Goal: Task Accomplishment & Management: Use online tool/utility

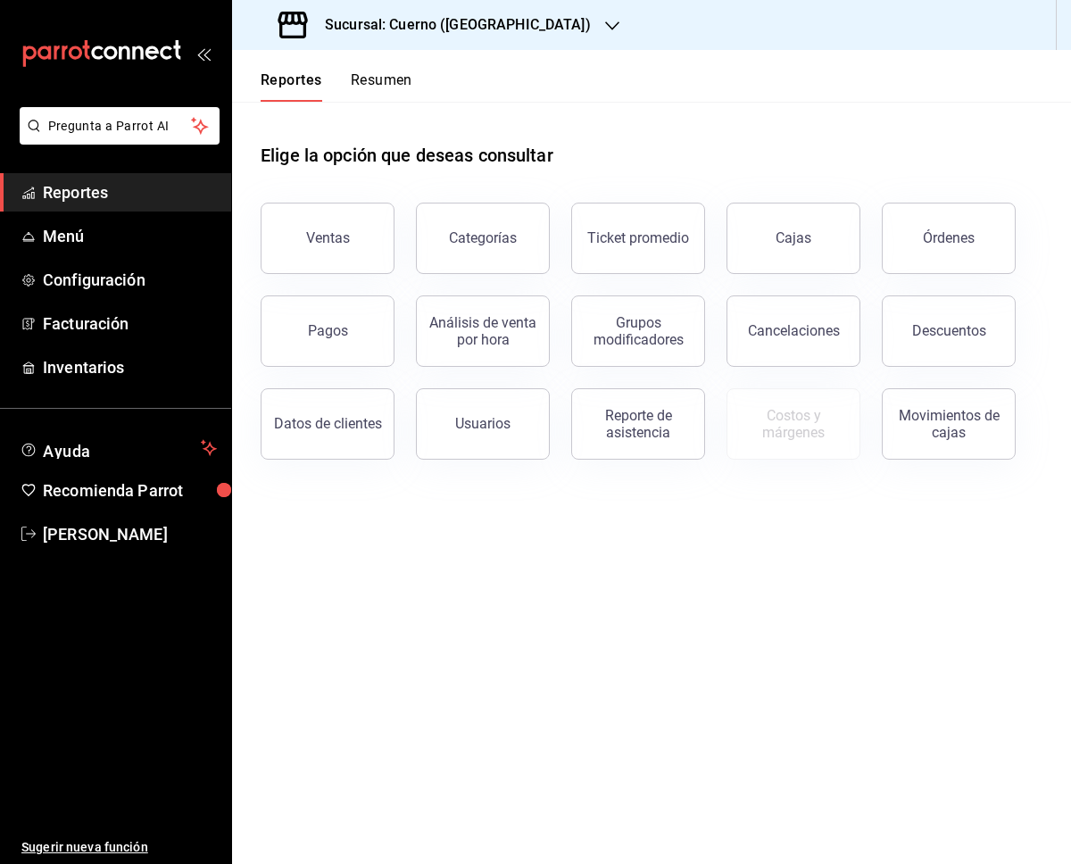
click at [456, 36] on div "Sucursal: Cuerno ([GEOGRAPHIC_DATA])" at bounding box center [436, 25] width 380 height 50
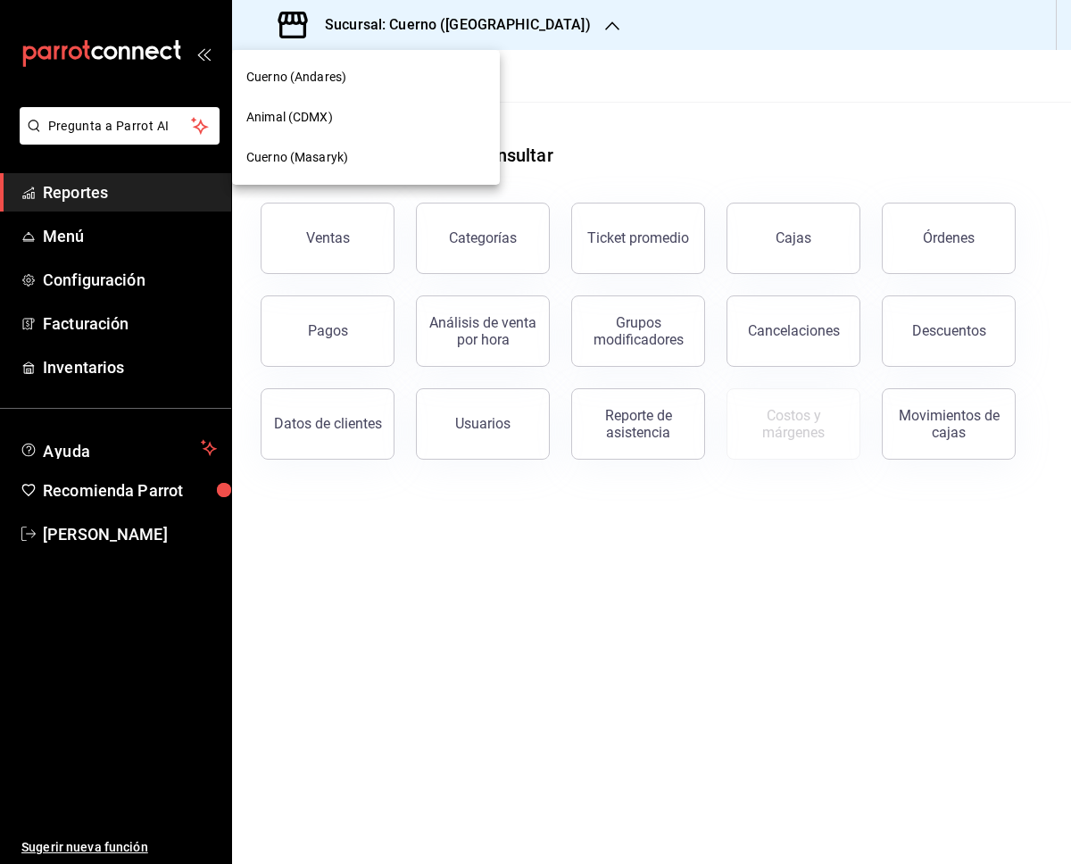
click at [364, 100] on div "Animal (CDMX)" at bounding box center [366, 117] width 268 height 40
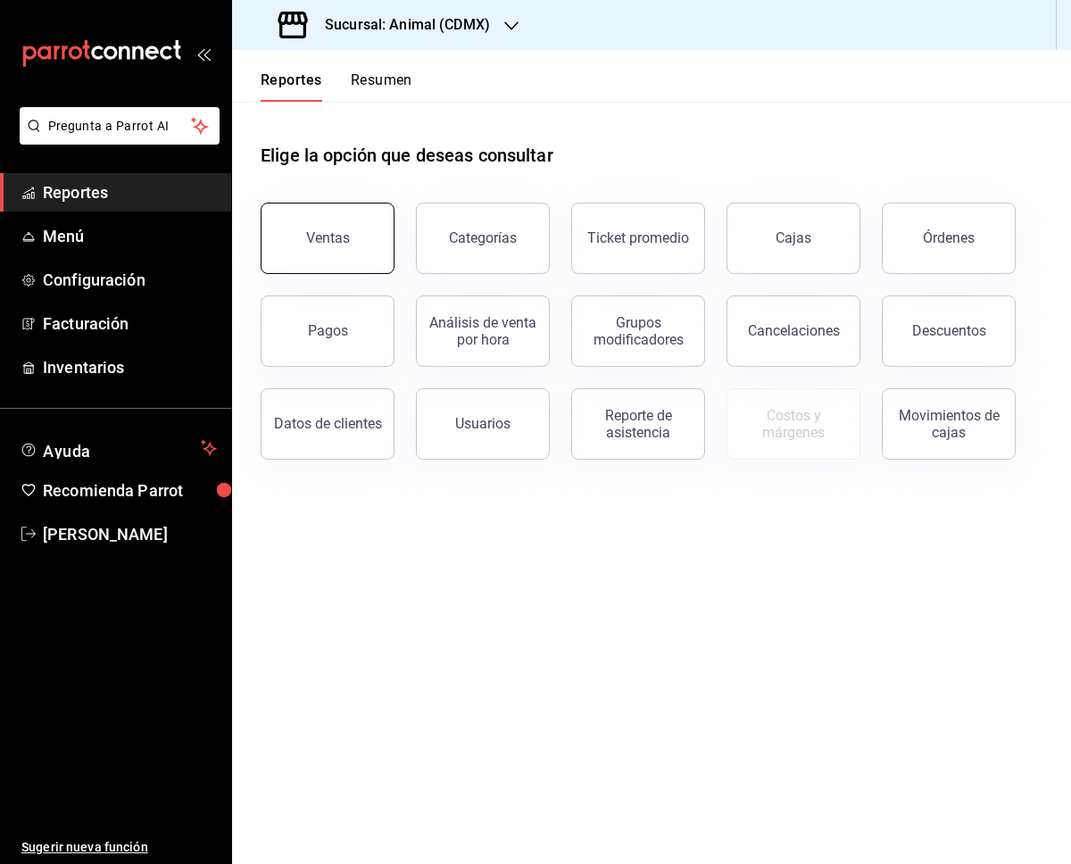
click at [361, 222] on button "Ventas" at bounding box center [328, 238] width 134 height 71
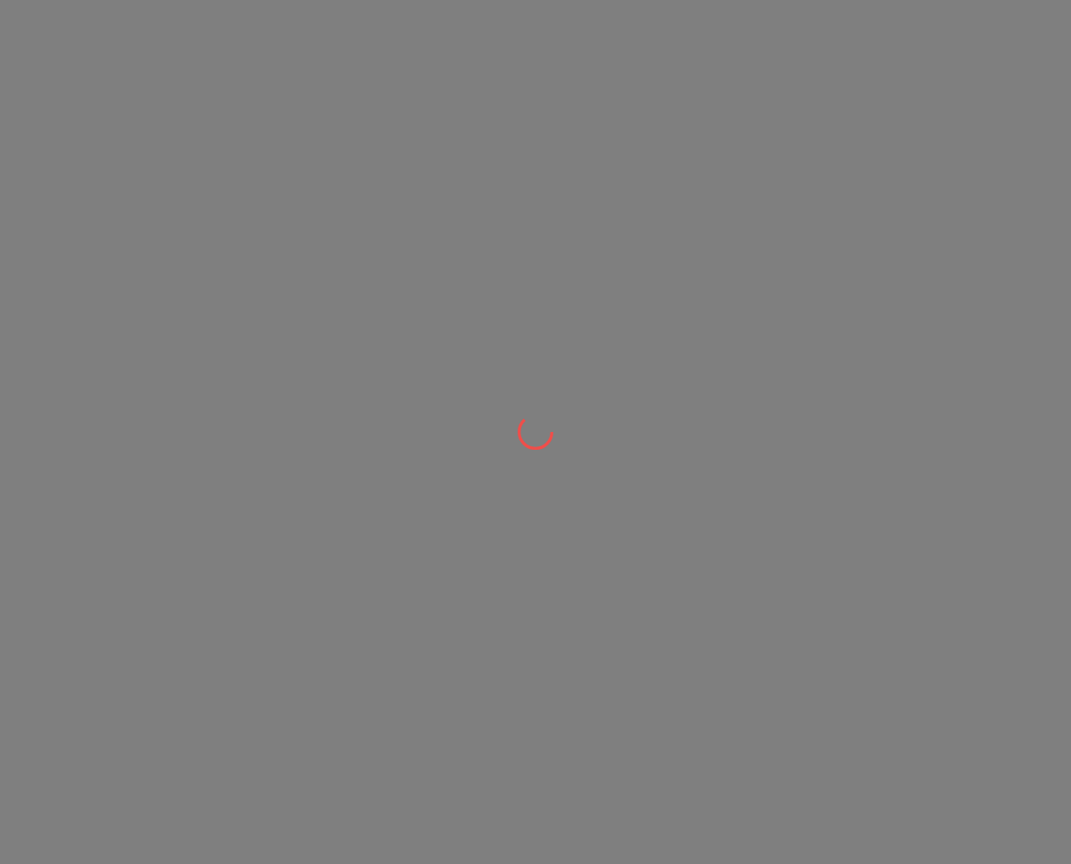
click at [767, 156] on div at bounding box center [535, 432] width 1071 height 864
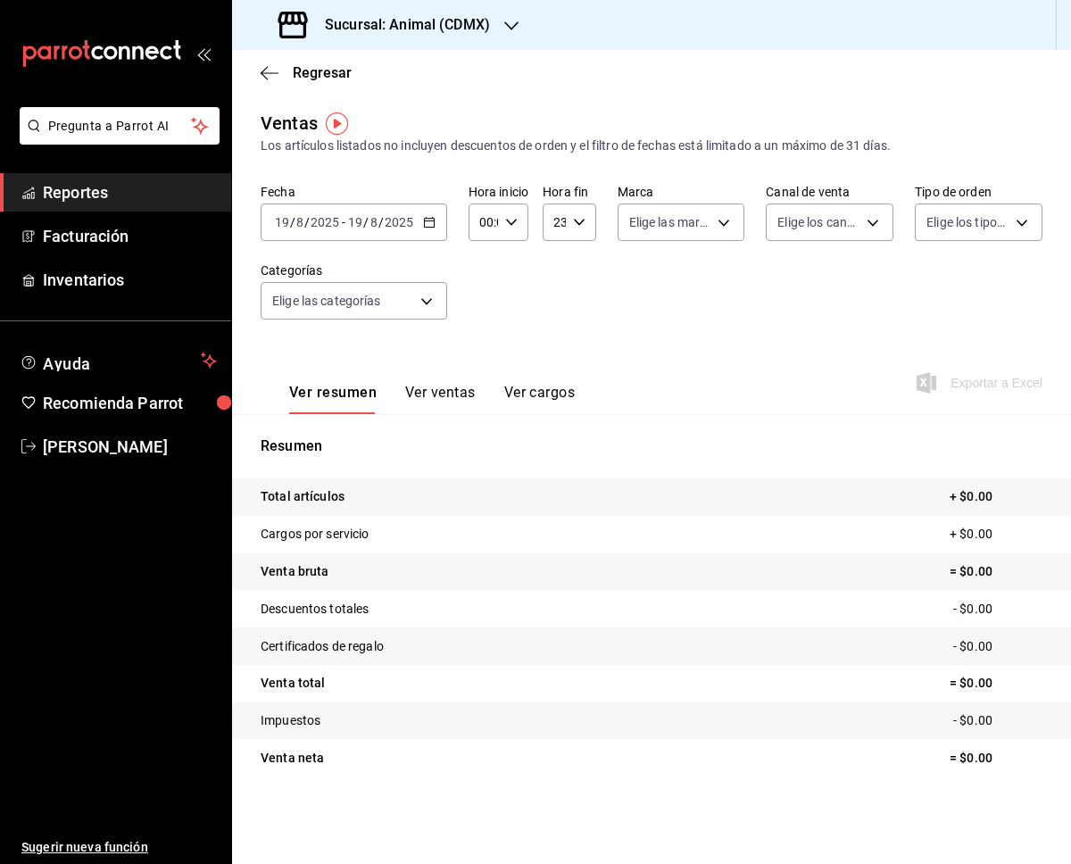
click at [424, 221] on \(Stroke\) "button" at bounding box center [429, 223] width 11 height 10
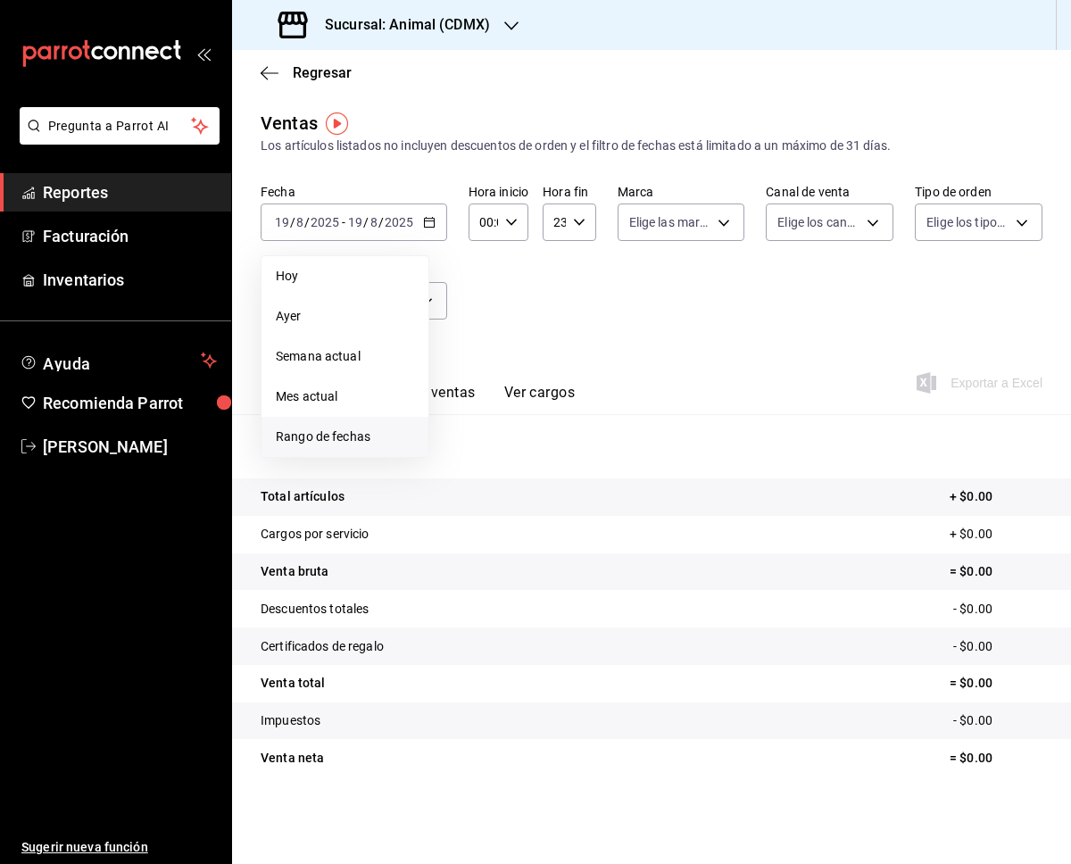
click at [379, 438] on span "Rango de fechas" at bounding box center [345, 436] width 138 height 19
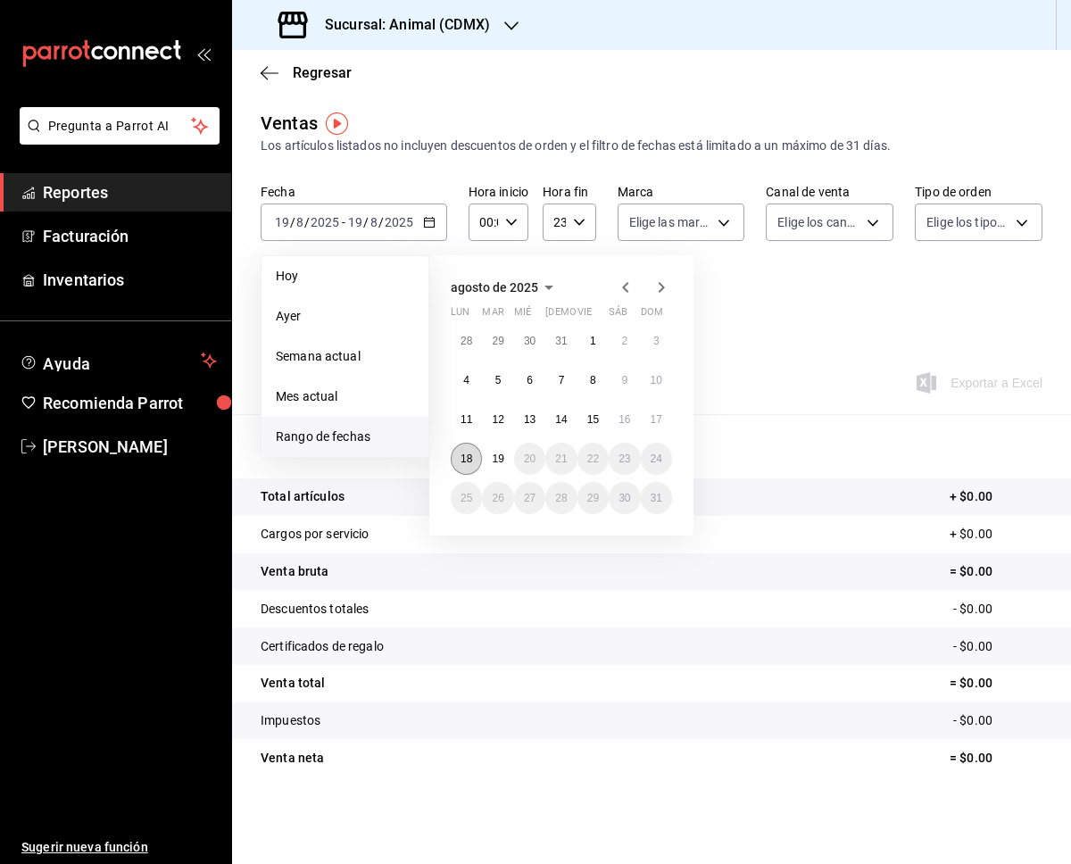
click at [471, 455] on abbr "18" at bounding box center [466, 458] width 12 height 12
click at [502, 459] on abbr "19" at bounding box center [498, 458] width 12 height 12
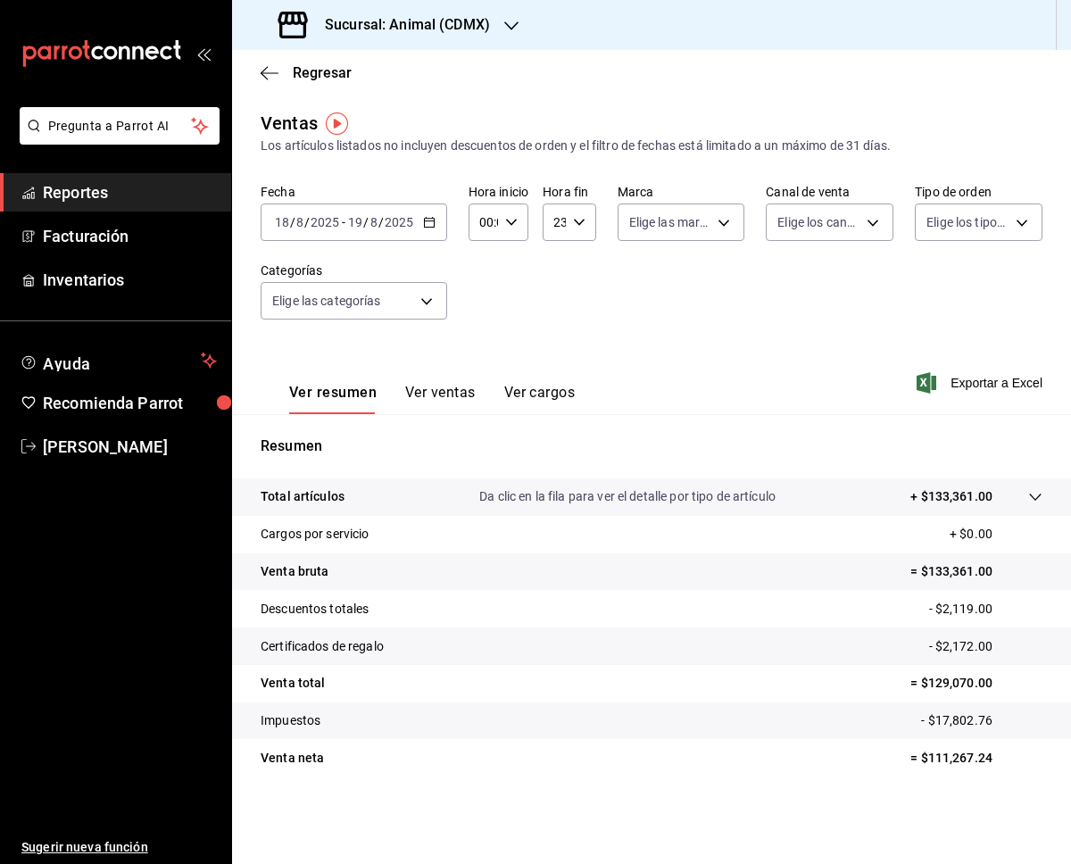
click at [523, 220] on div "00:00 Hora inicio" at bounding box center [498, 221] width 60 height 37
click at [484, 336] on span "05" at bounding box center [483, 339] width 2 height 14
type input "05:00"
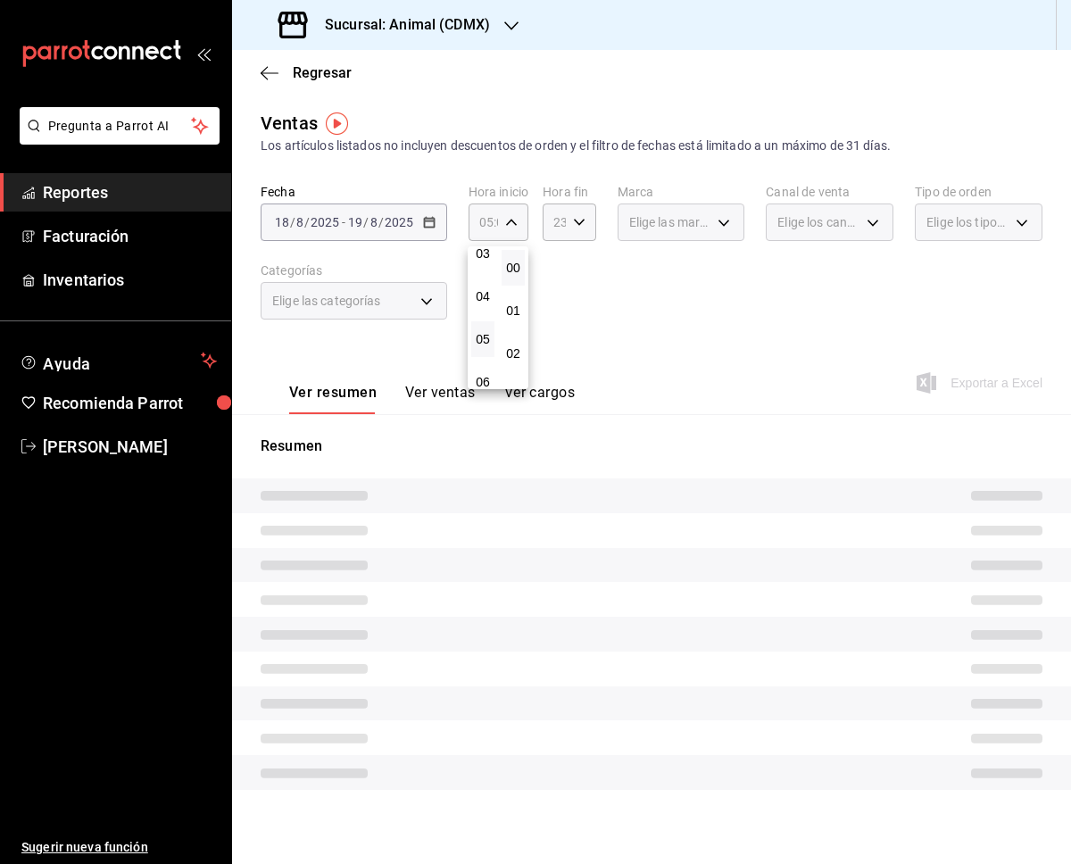
click at [582, 221] on div at bounding box center [535, 432] width 1071 height 864
click at [582, 221] on icon "button" at bounding box center [579, 222] width 12 height 12
click at [592, 279] on button "00" at bounding box center [583, 268] width 21 height 36
click at [584, 271] on span "00" at bounding box center [584, 268] width 0 height 14
click at [584, 263] on span "00" at bounding box center [584, 268] width 0 height 14
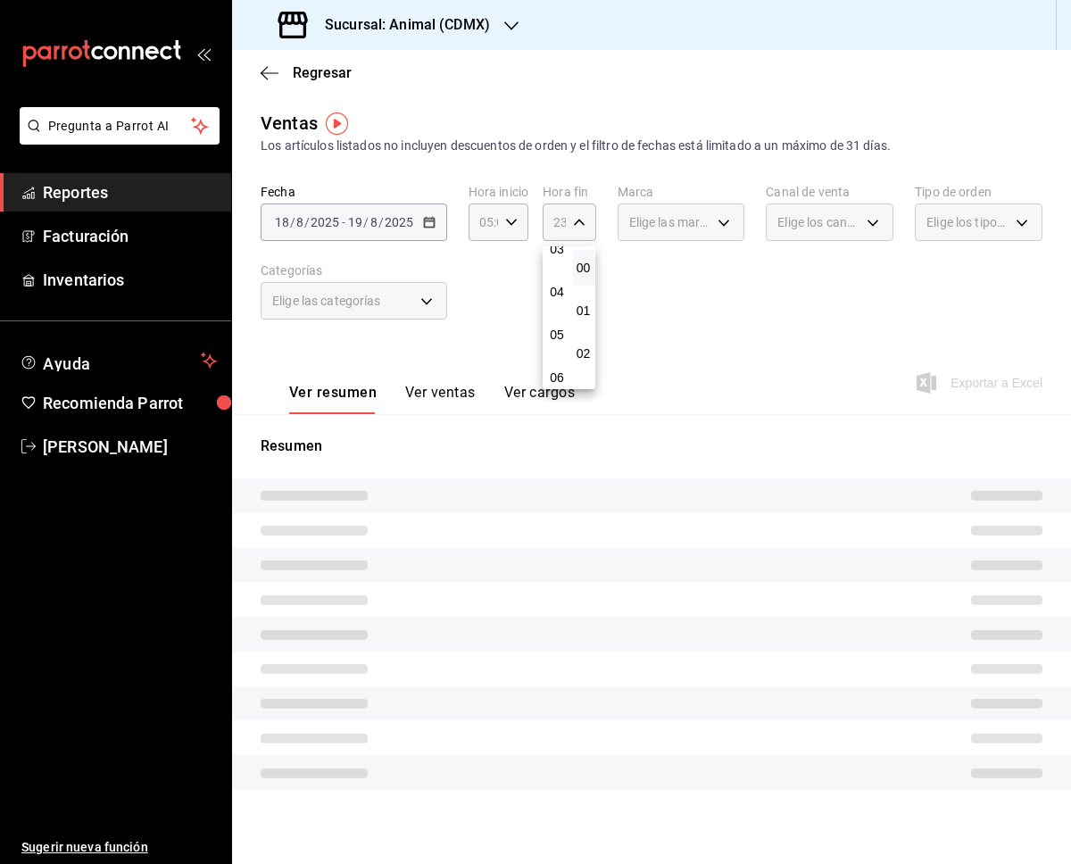
scroll to position [168, 0]
click at [557, 319] on span "05" at bounding box center [557, 314] width 0 height 14
type input "05:00"
click at [688, 334] on div at bounding box center [535, 432] width 1071 height 864
click at [534, 308] on div "Fecha [DATE] [DATE] - [DATE] [DATE] Hora inicio 05:00 Hora inicio Hora fin 05:0…" at bounding box center [652, 262] width 782 height 157
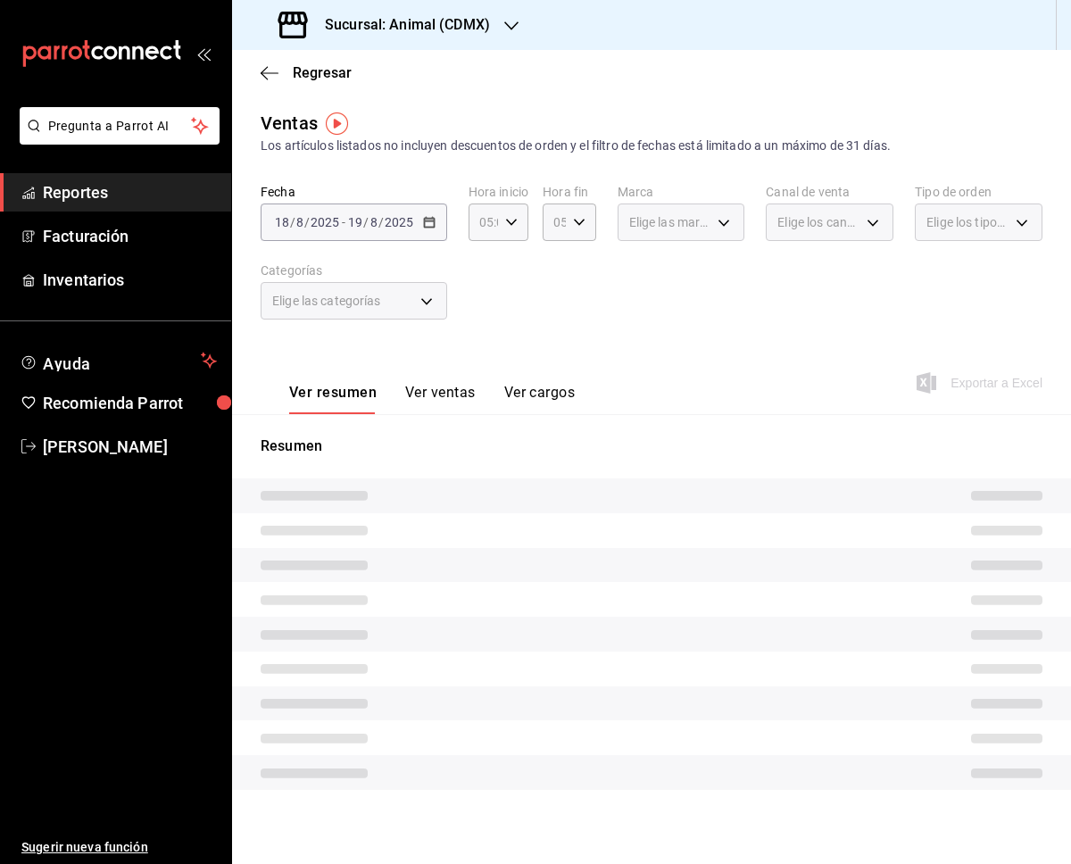
click at [702, 325] on div "Fecha [DATE] [DATE] - [DATE] [DATE] Hora inicio 05:00 Hora inicio Hora fin 05:0…" at bounding box center [652, 262] width 782 height 157
click at [634, 339] on div "Fecha [DATE] [DATE] - [DATE] [DATE] Hora inicio 05:00 Hora inicio Hora fin 05:0…" at bounding box center [652, 262] width 782 height 157
click at [445, 222] on div "[DATE] [DATE] - [DATE] [DATE]" at bounding box center [354, 221] width 187 height 37
click at [496, 300] on div "Fecha [DATE] [DATE] - [DATE] [DATE] Hora inicio 05:00 Hora inicio Hora fin 05:0…" at bounding box center [652, 262] width 782 height 157
click at [584, 350] on div "Ver resumen Ver ventas Ver cargos Exportar a Excel" at bounding box center [651, 377] width 839 height 73
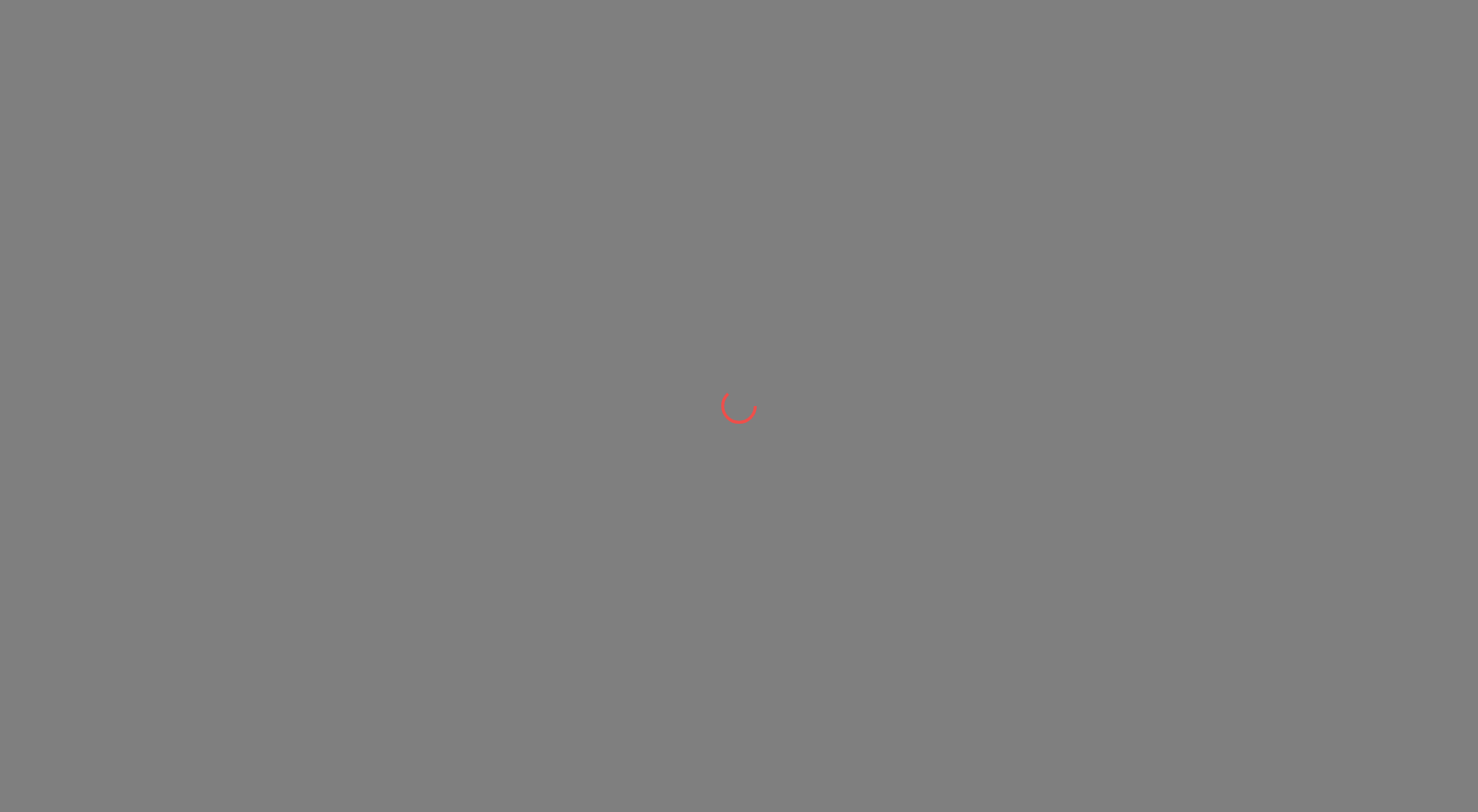
click at [801, 457] on div at bounding box center [739, 406] width 1478 height 812
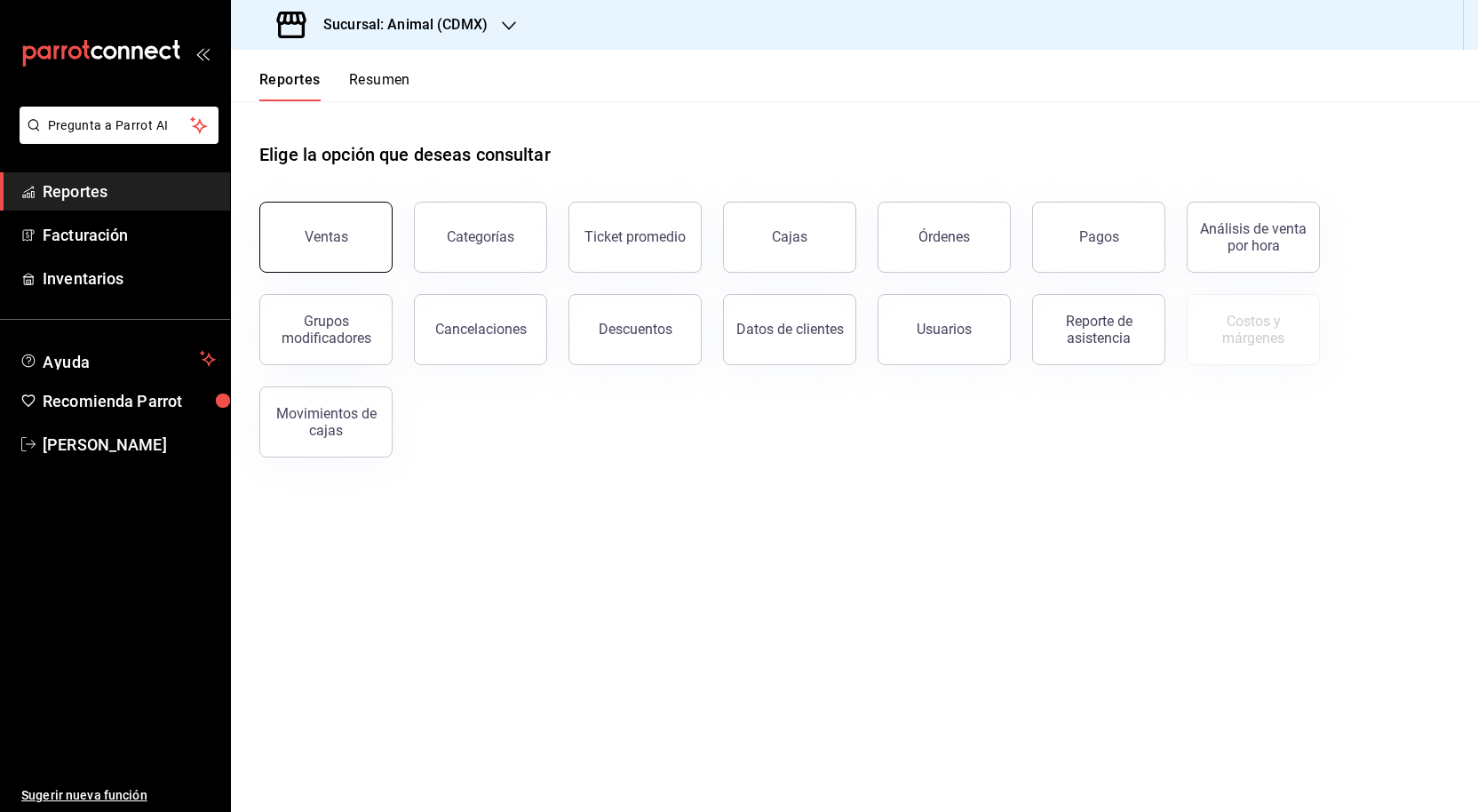
click at [311, 250] on button "Ventas" at bounding box center [326, 237] width 133 height 71
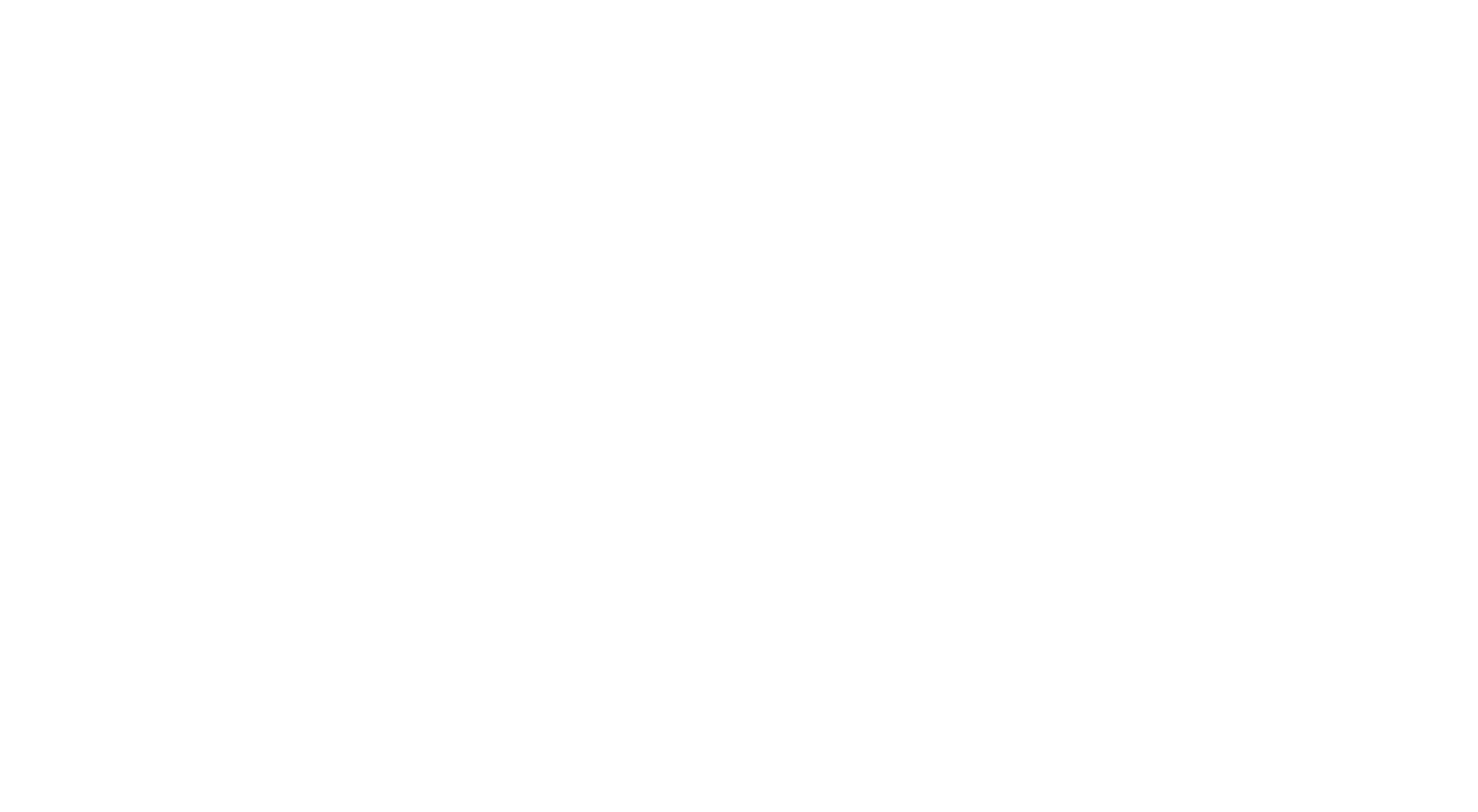
click at [560, 7] on html at bounding box center [739, 3] width 1478 height 7
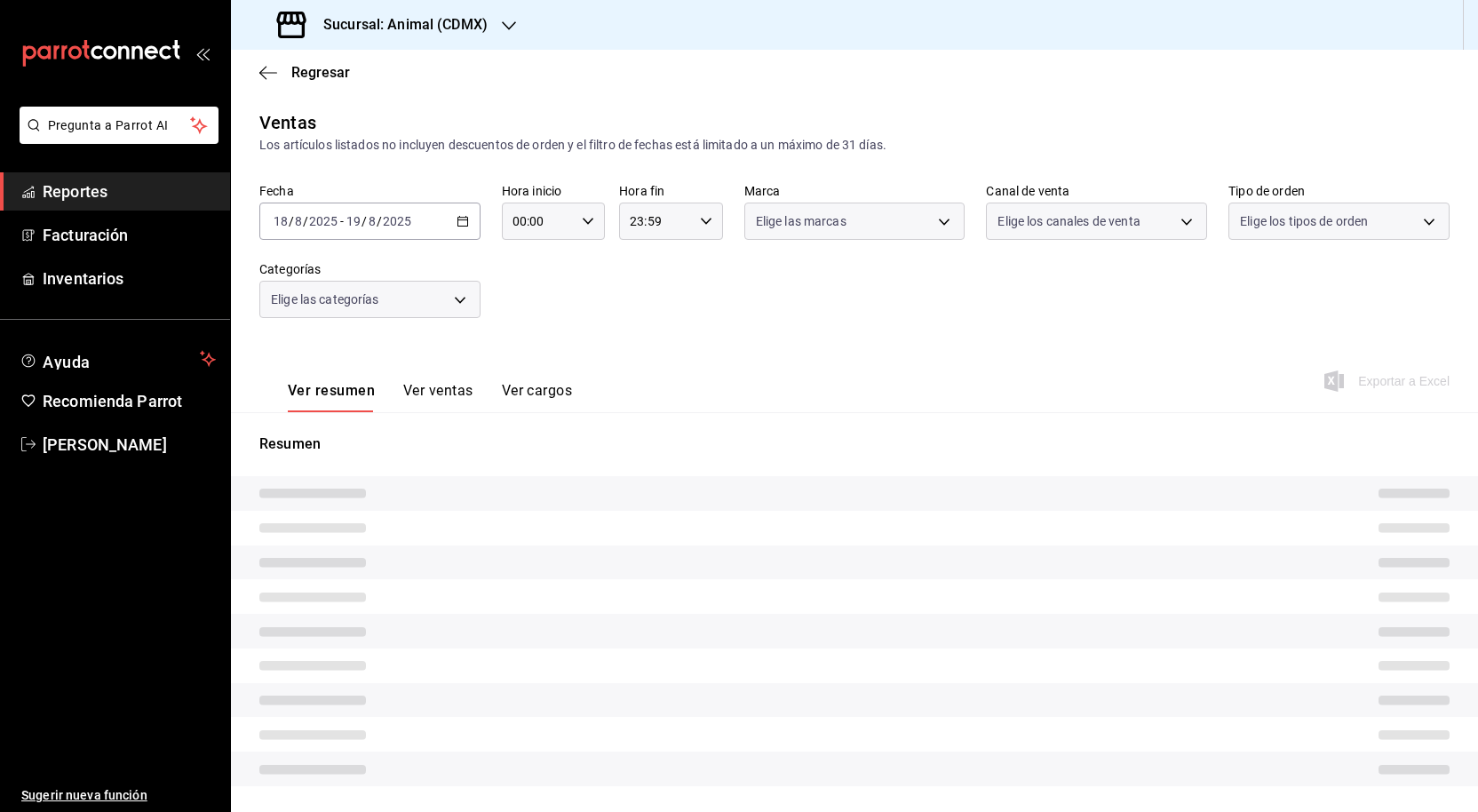
type input "05:00"
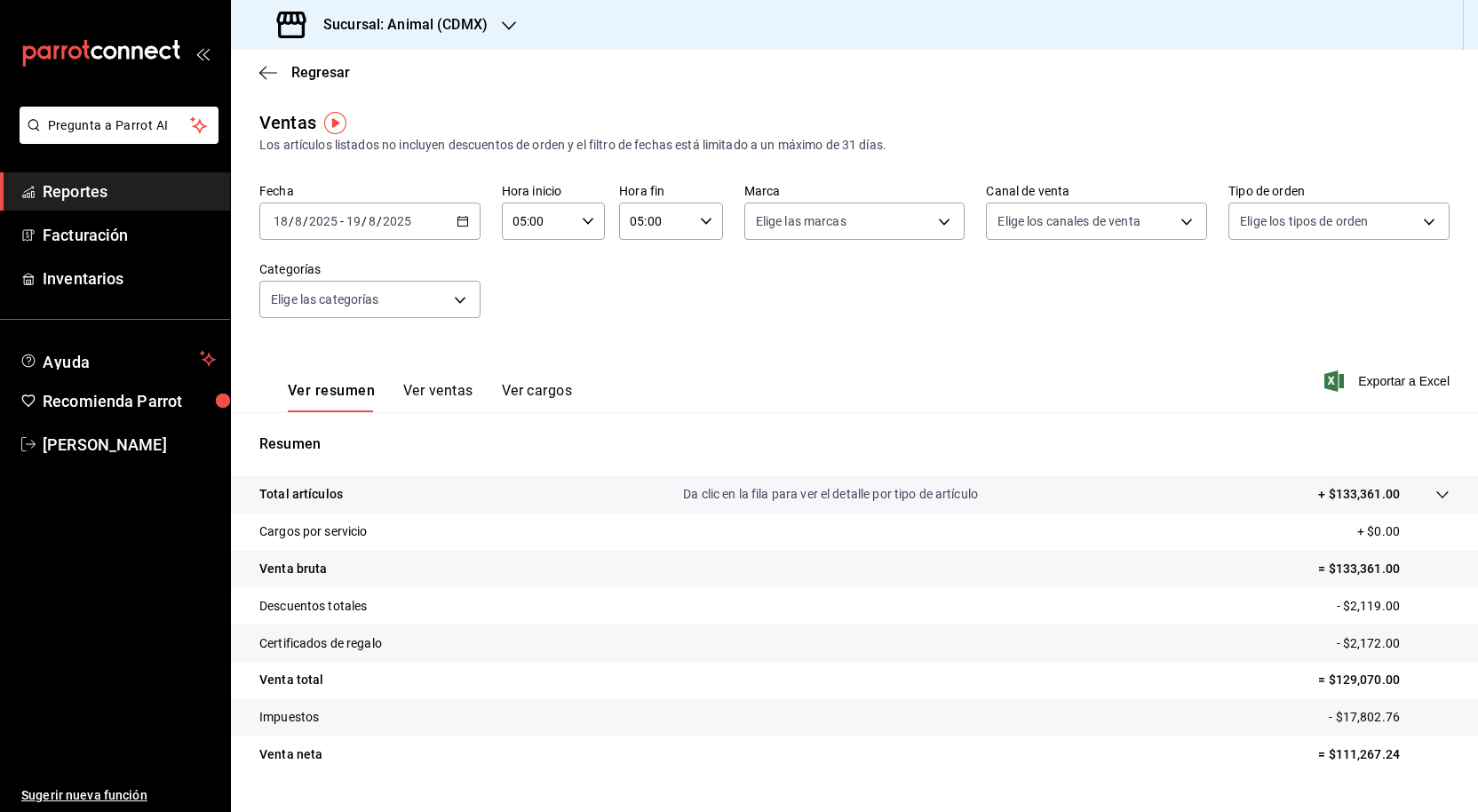
click at [463, 217] on \(Stroke\) "button" at bounding box center [463, 222] width 11 height 10
click at [678, 280] on div "Fecha 2025-08-18 18 / 8 / 2025 - 2025-08-19 19 / 8 / 2025 Hoy Ayer Semana actua…" at bounding box center [855, 261] width 1190 height 156
click at [1361, 384] on span "Exportar a Excel" at bounding box center [1388, 380] width 121 height 21
click at [833, 93] on div "Regresar" at bounding box center [854, 73] width 1247 height 46
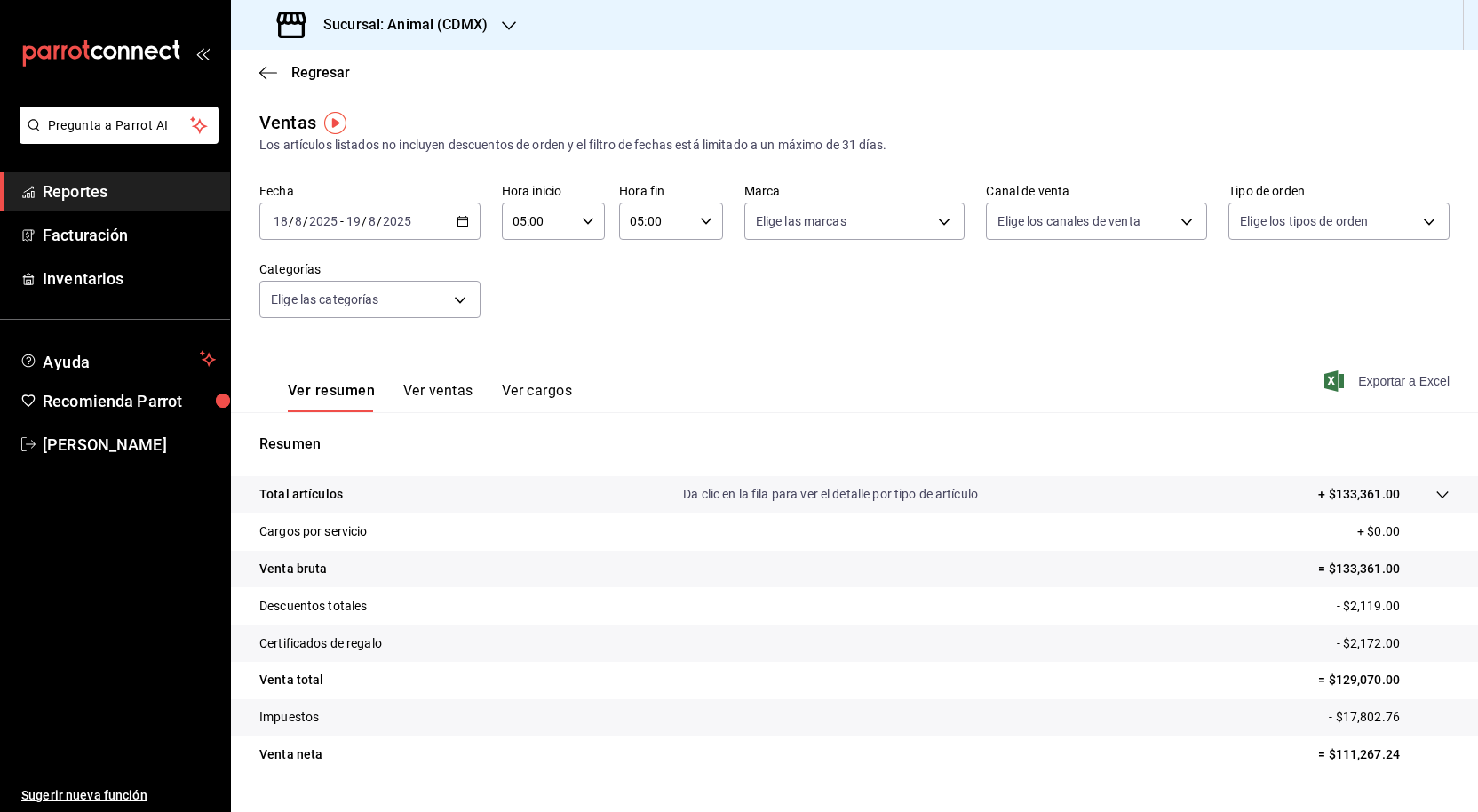
click at [1362, 384] on span "Exportar a Excel" at bounding box center [1388, 380] width 121 height 21
